Goal: Find specific page/section

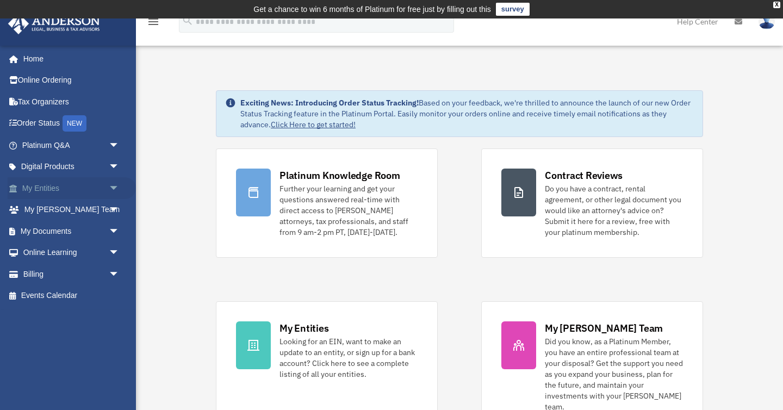
click at [113, 186] on span "arrow_drop_down" at bounding box center [120, 188] width 22 height 22
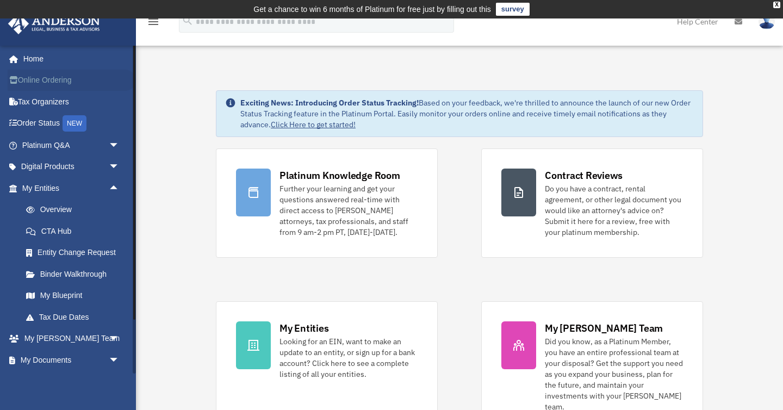
click at [54, 77] on link "Online Ordering" at bounding box center [72, 81] width 128 height 22
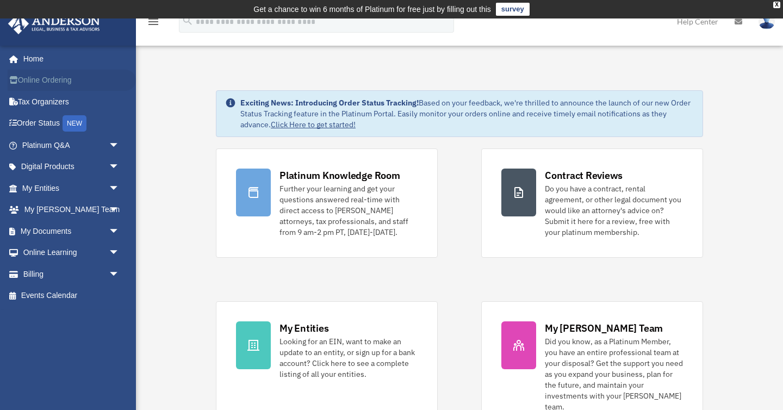
click at [51, 80] on link "Online Ordering" at bounding box center [72, 81] width 128 height 22
